Goal: Task Accomplishment & Management: Manage account settings

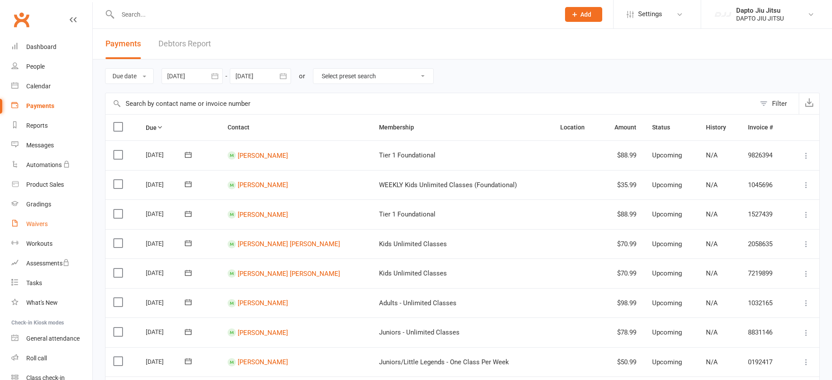
drag, startPoint x: 0, startPoint y: 0, endPoint x: 42, endPoint y: 219, distance: 223.3
click at [42, 219] on link "Waivers" at bounding box center [51, 224] width 81 height 20
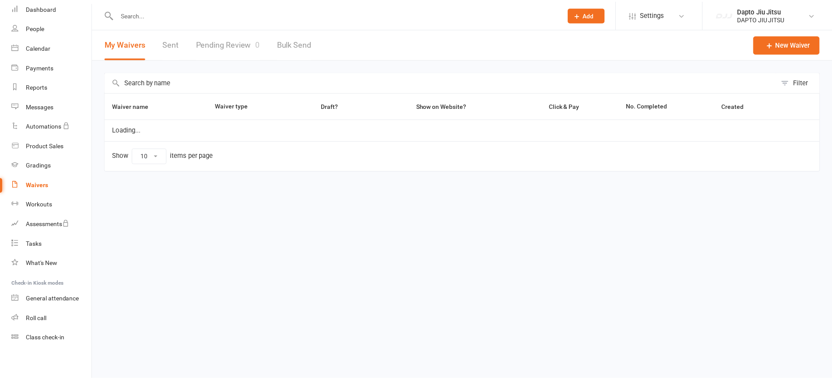
scroll to position [41, 0]
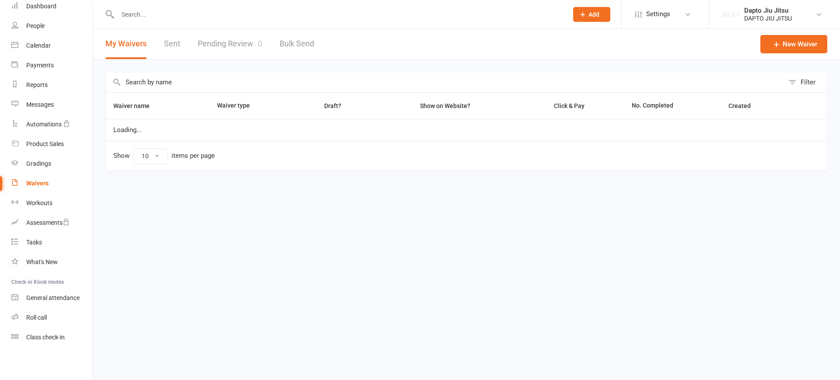
click at [661, 208] on html "Prospect Member Non-attending contact Class / event Appointment Grading event T…" at bounding box center [420, 104] width 840 height 208
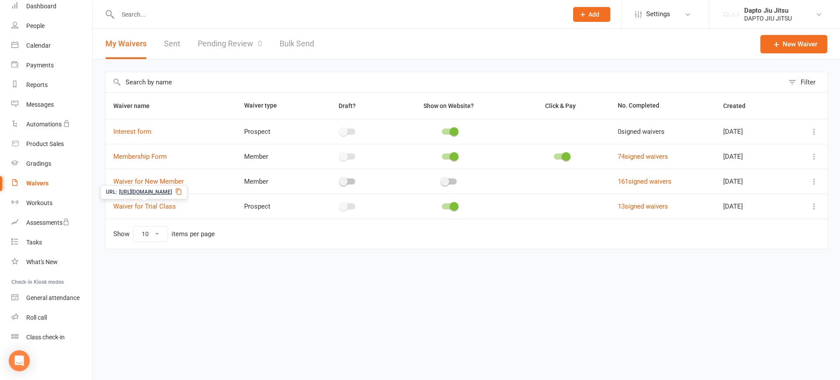
click at [139, 211] on span "Waiver for Trial Class" at bounding box center [144, 206] width 63 height 17
click at [813, 207] on icon at bounding box center [814, 206] width 9 height 9
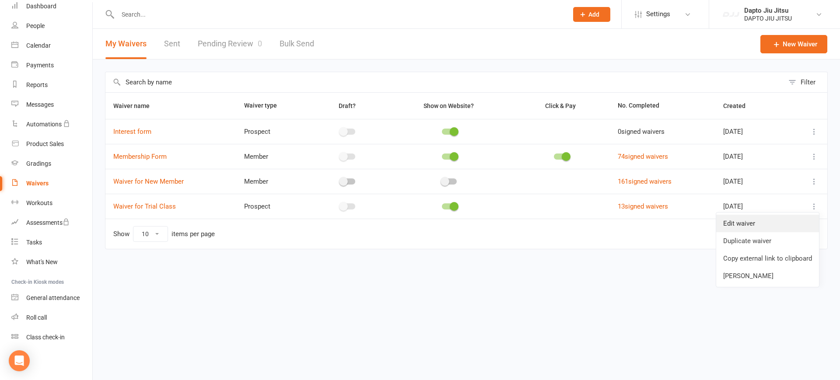
click at [775, 231] on link "Edit waiver" at bounding box center [767, 224] width 103 height 18
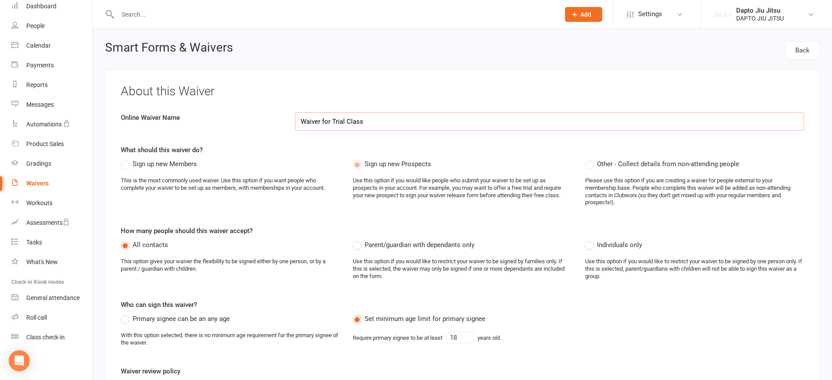
select select "applies_to_all_signees"
select select "copy_answers_for_primary_signee"
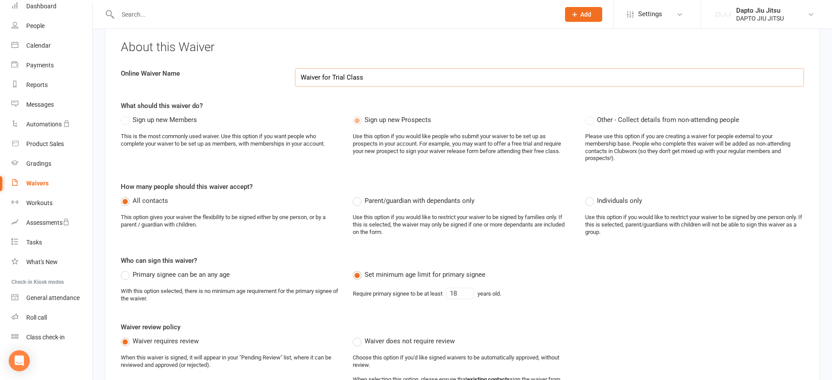
scroll to position [39, 0]
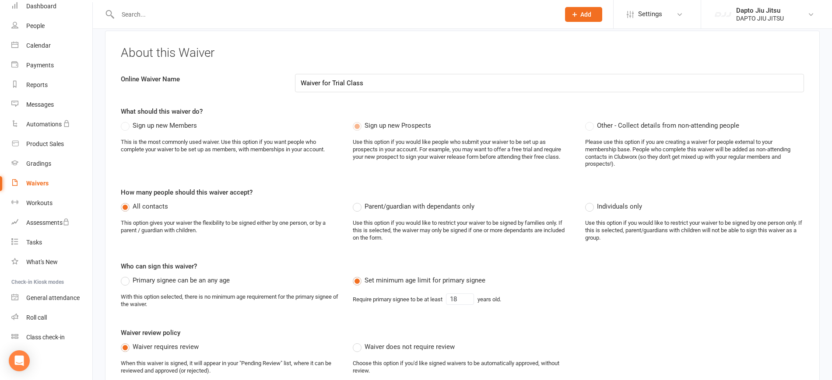
click at [592, 127] on label "Other - Collect details from non-attending people" at bounding box center [662, 125] width 154 height 11
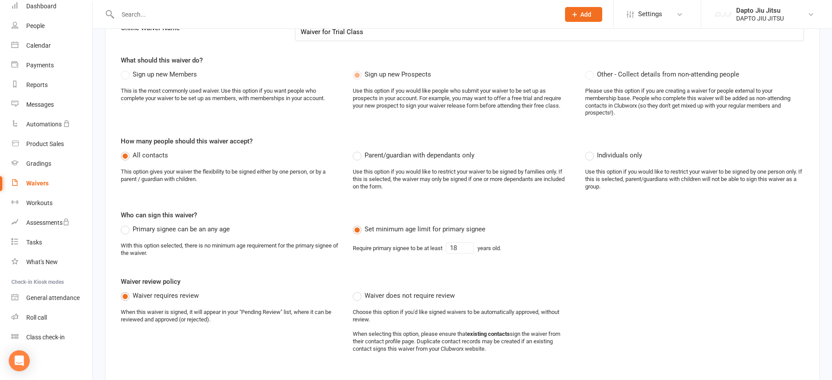
scroll to position [18, 0]
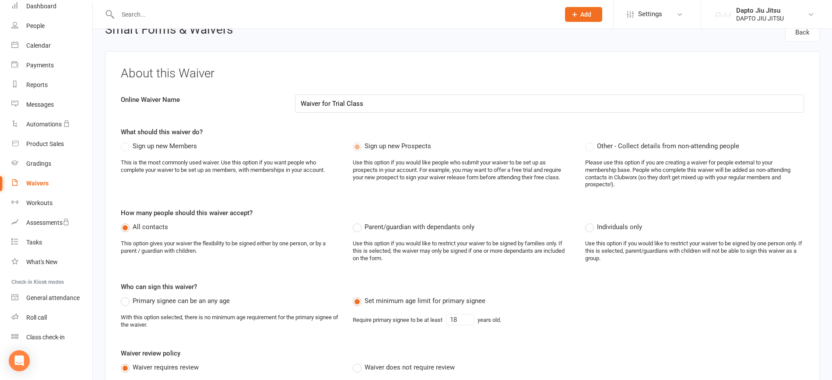
click at [358, 225] on label "Parent/guardian with dependants only" at bounding box center [414, 227] width 122 height 11
click at [358, 222] on input "Parent/guardian with dependants only" at bounding box center [356, 222] width 6 height 0
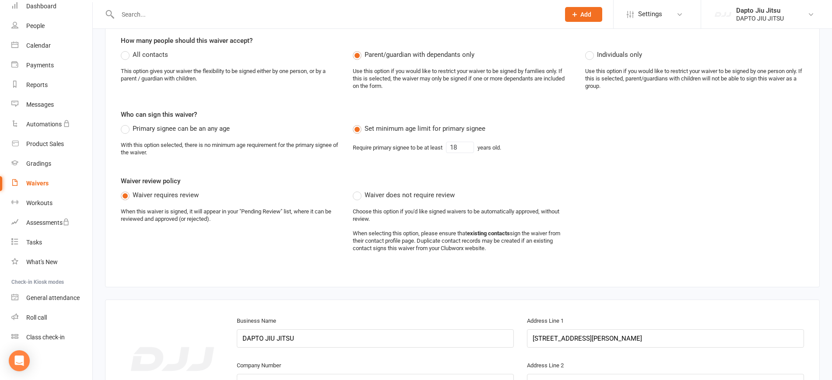
scroll to position [157, 0]
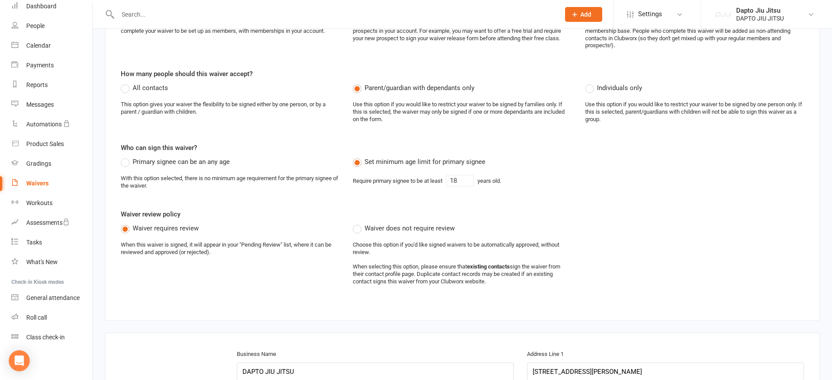
click at [147, 160] on span "Primary signee can be an any age" at bounding box center [181, 161] width 97 height 9
click at [126, 157] on input "Primary signee can be an any age" at bounding box center [124, 157] width 6 height 0
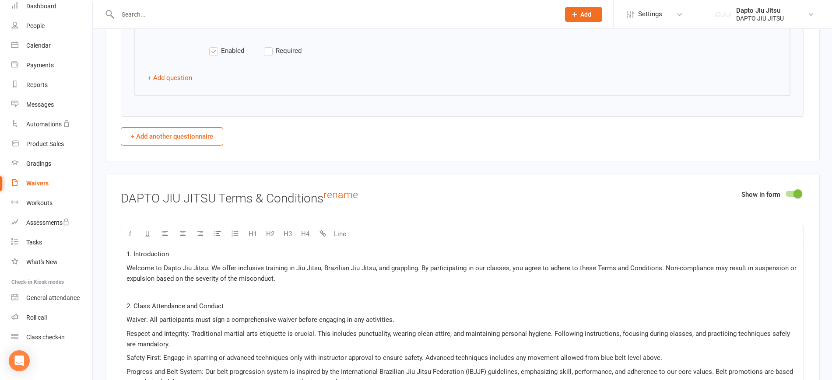
scroll to position [1533, 0]
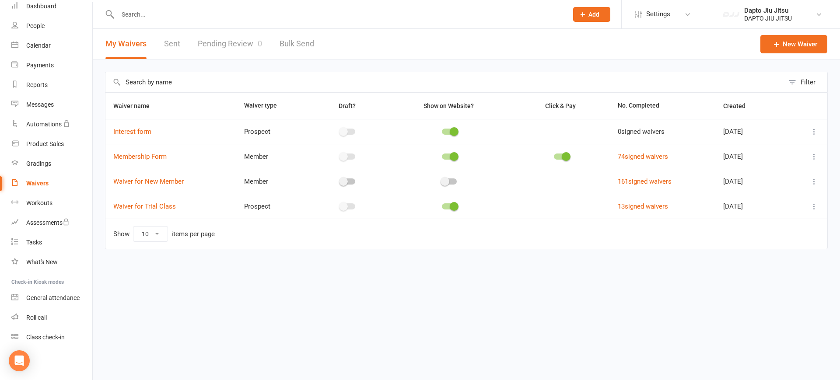
click at [448, 286] on html "Prospect Member Non-attending contact Class / event Appointment Grading event T…" at bounding box center [420, 143] width 840 height 286
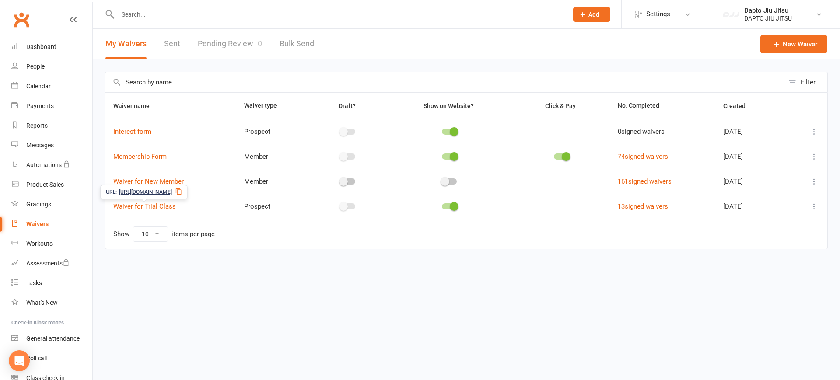
click at [151, 193] on span "[URL][DOMAIN_NAME]" at bounding box center [145, 192] width 53 height 8
click at [178, 143] on icon at bounding box center [175, 142] width 6 height 7
